Goal: Information Seeking & Learning: Learn about a topic

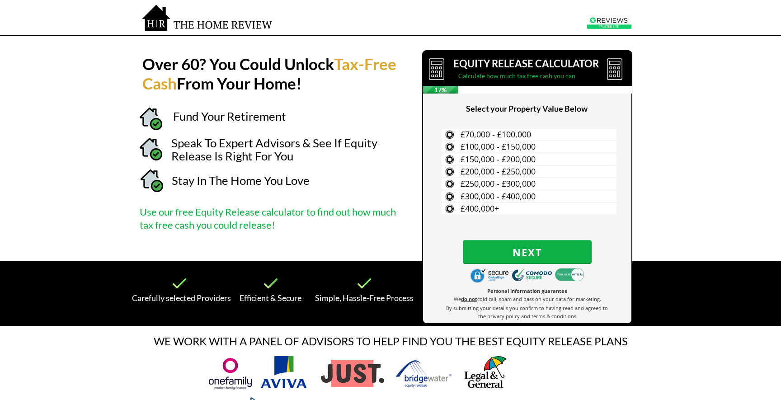
click at [152, 61] on strong "Over 60? You Could Unlock" at bounding box center [238, 63] width 192 height 19
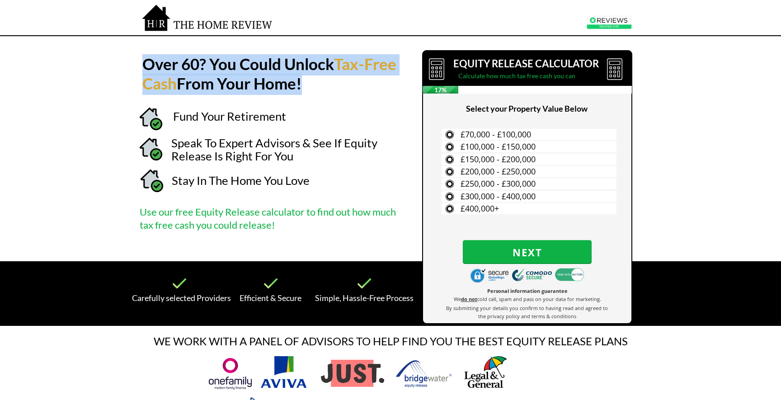
drag, startPoint x: 152, startPoint y: 61, endPoint x: 354, endPoint y: 82, distance: 203.7
click at [354, 82] on h1 "Over 60? You Could Unlock Tax-Free Cash From Your Home!" at bounding box center [270, 75] width 256 height 39
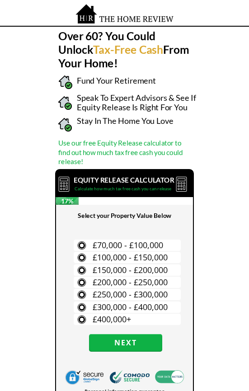
click at [68, 33] on strong "Over 60? You Could Unlock" at bounding box center [106, 42] width 97 height 27
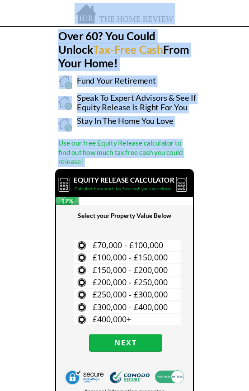
drag, startPoint x: 68, startPoint y: 33, endPoint x: 148, endPoint y: 72, distance: 88.8
click at [147, 72] on div at bounding box center [124, 244] width 145 height 439
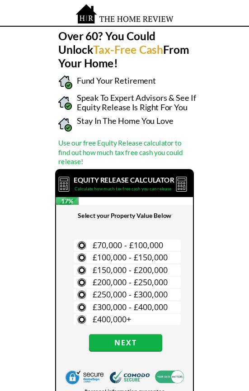
click at [66, 40] on strong "Over 60? You Could Unlock" at bounding box center [106, 42] width 97 height 27
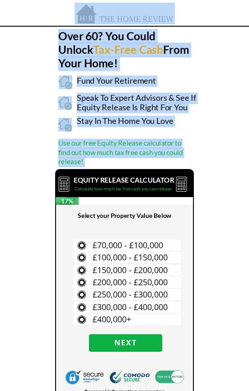
drag, startPoint x: 66, startPoint y: 40, endPoint x: 189, endPoint y: 74, distance: 128.0
drag, startPoint x: 189, startPoint y: 73, endPoint x: 185, endPoint y: 72, distance: 4.7
click at [188, 73] on div at bounding box center [124, 244] width 145 height 439
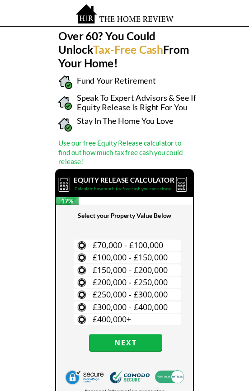
drag, startPoint x: 173, startPoint y: 63, endPoint x: 57, endPoint y: 36, distance: 119.3
click at [61, 38] on strong "Over 60? You Could Unlock" at bounding box center [106, 42] width 97 height 27
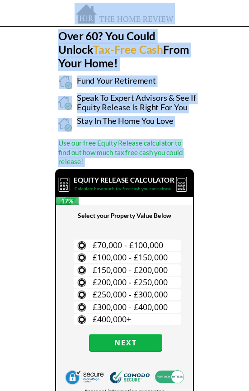
drag, startPoint x: 62, startPoint y: 38, endPoint x: 171, endPoint y: 63, distance: 111.2
click at [186, 66] on h1 "Over 60? You Could Unlock Tax-Free Cash From Your Home!" at bounding box center [124, 50] width 133 height 41
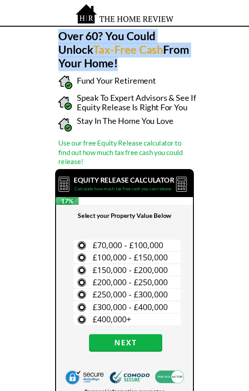
click at [169, 62] on strong "From Your Home!" at bounding box center [123, 56] width 131 height 27
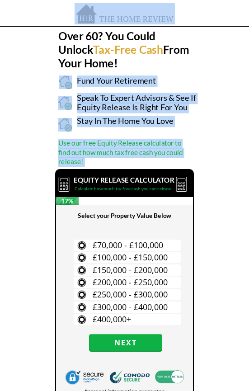
drag, startPoint x: 169, startPoint y: 62, endPoint x: 48, endPoint y: 44, distance: 122.6
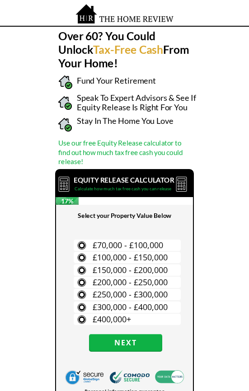
drag, startPoint x: 92, startPoint y: 64, endPoint x: 85, endPoint y: 61, distance: 8.2
click at [90, 64] on strong "From Your Home!" at bounding box center [123, 56] width 131 height 27
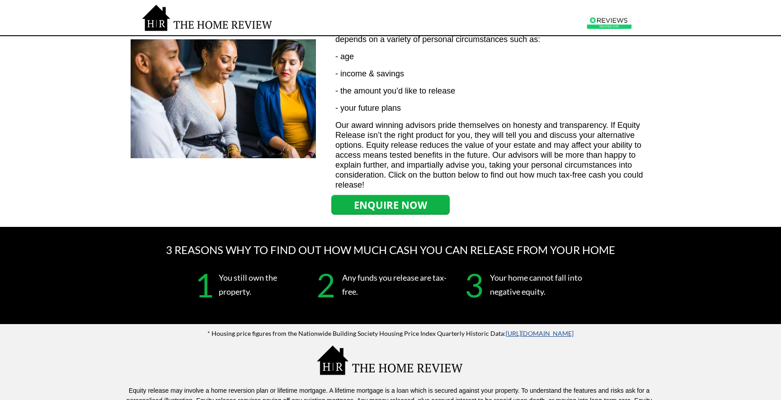
scroll to position [1067, 0]
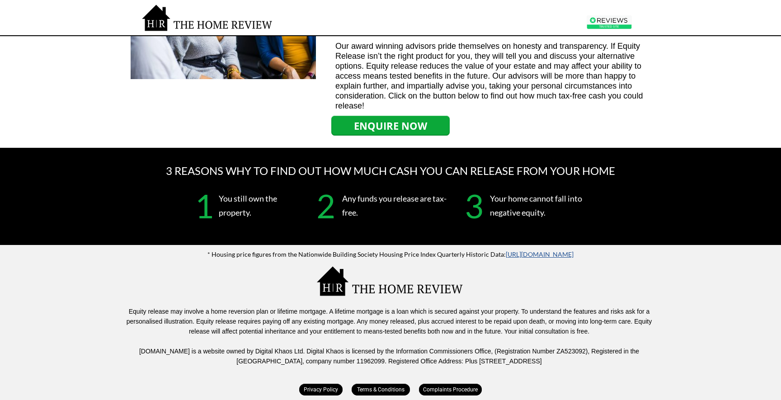
click at [375, 132] on link "ENQUIRE NOW" at bounding box center [390, 126] width 118 height 20
